Goal: Communication & Community: Participate in discussion

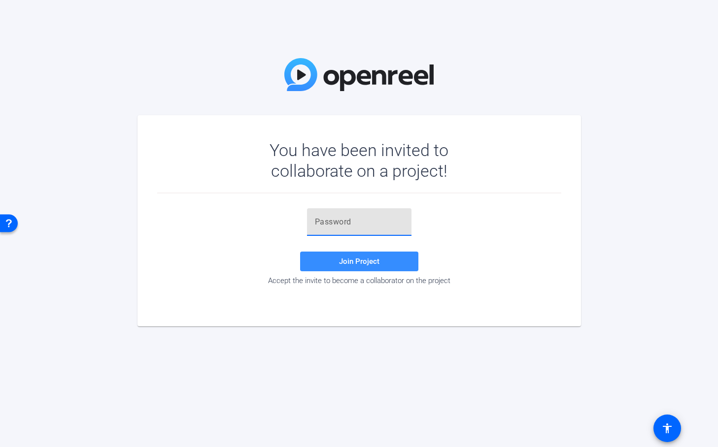
click at [337, 222] on input "text" at bounding box center [359, 222] width 89 height 12
paste input "i,Y3.6"
type input "i,Y3.6"
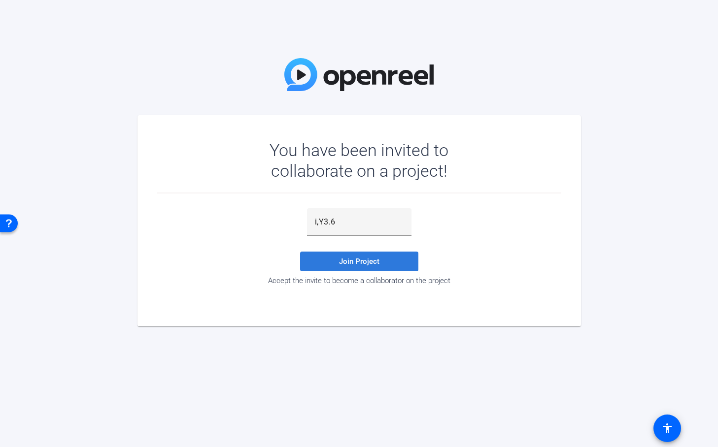
click at [359, 262] on span "Join Project" at bounding box center [359, 261] width 40 height 9
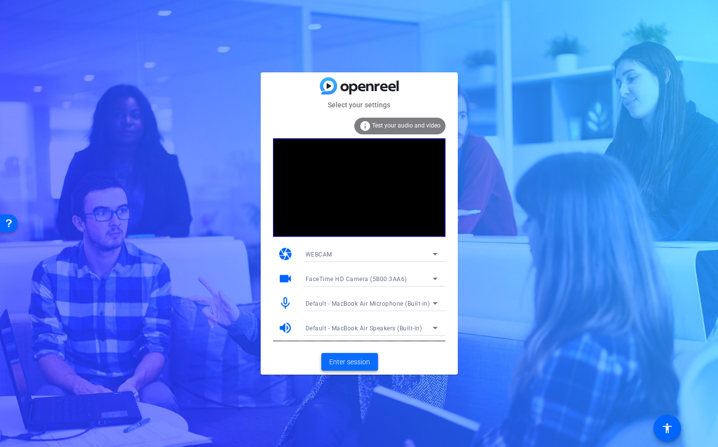
click at [350, 359] on span "Enter session" at bounding box center [349, 362] width 41 height 10
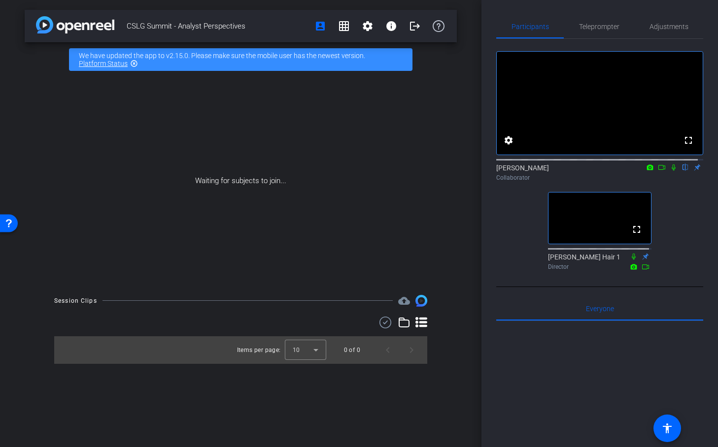
click at [672, 171] on icon at bounding box center [674, 168] width 4 height 6
click at [658, 170] on icon at bounding box center [661, 167] width 7 height 5
click at [682, 171] on icon at bounding box center [686, 167] width 8 height 7
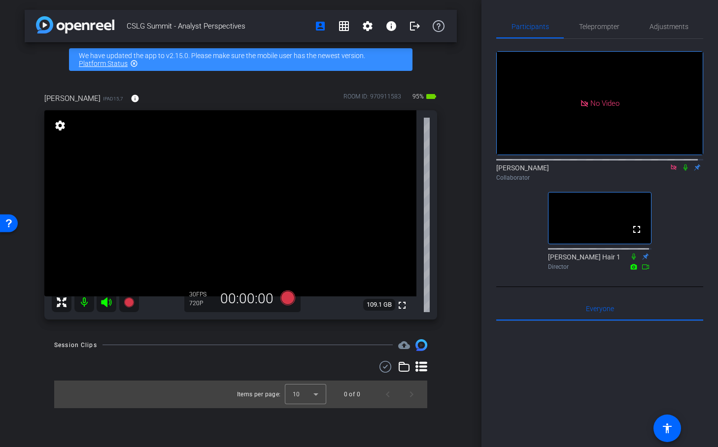
click at [670, 171] on icon at bounding box center [674, 167] width 8 height 7
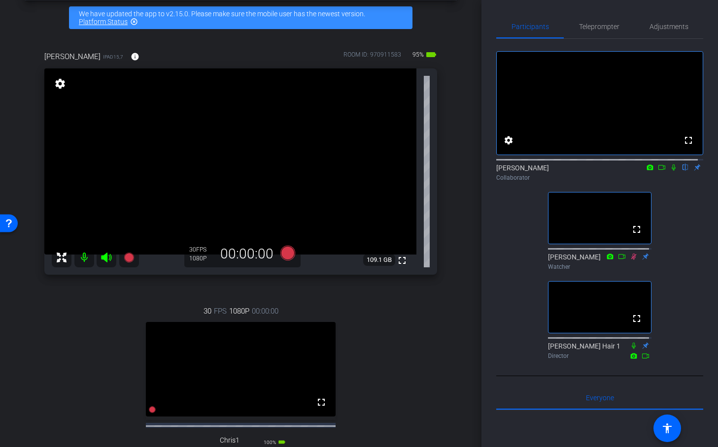
scroll to position [43, 0]
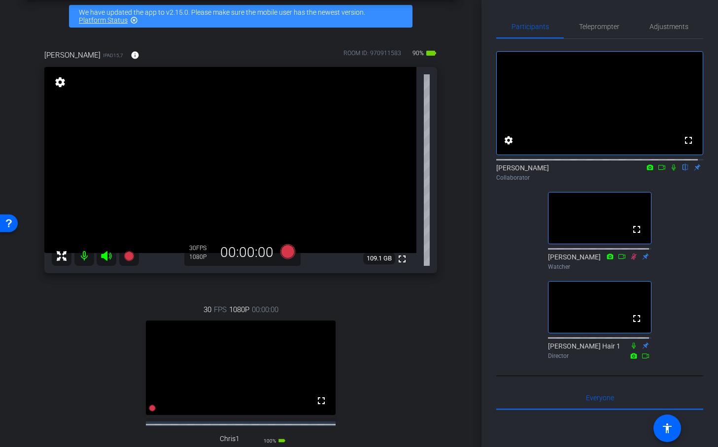
click at [670, 171] on icon at bounding box center [674, 167] width 8 height 7
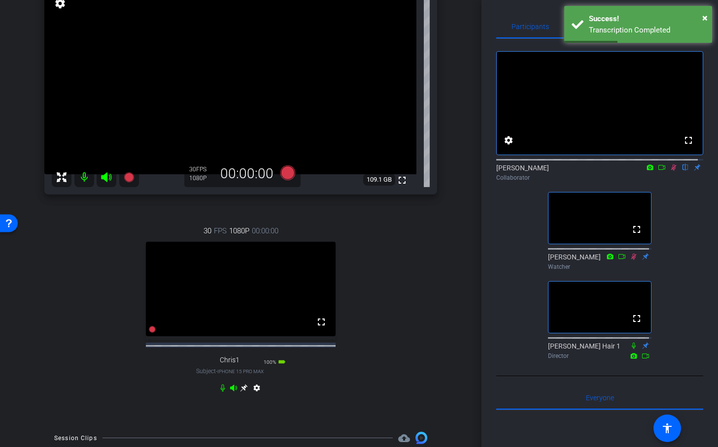
scroll to position [119, 0]
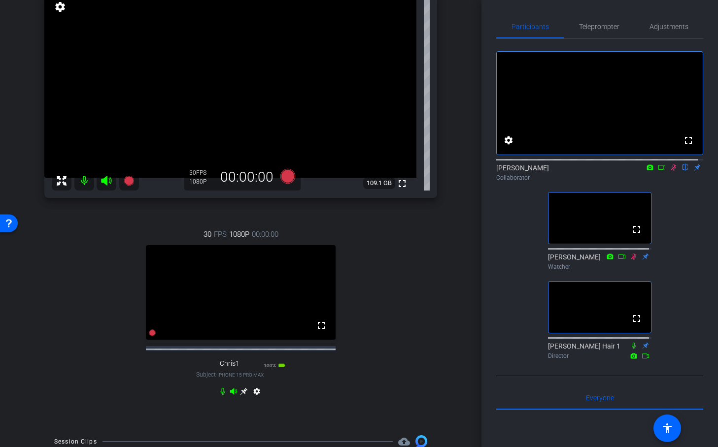
click at [670, 171] on icon at bounding box center [674, 167] width 8 height 7
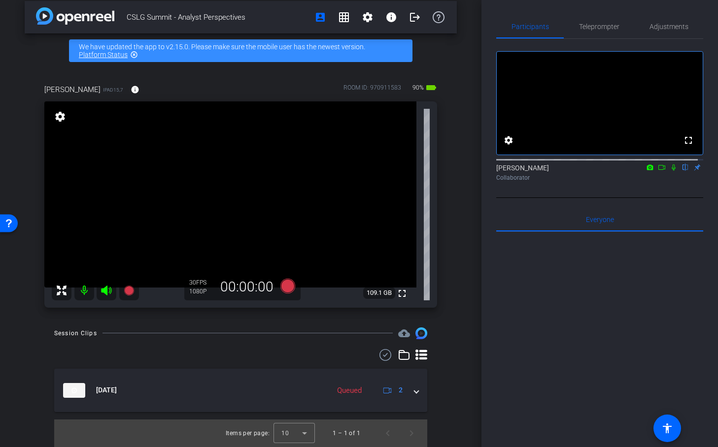
scroll to position [0, 0]
